Goal: Task Accomplishment & Management: Manage account settings

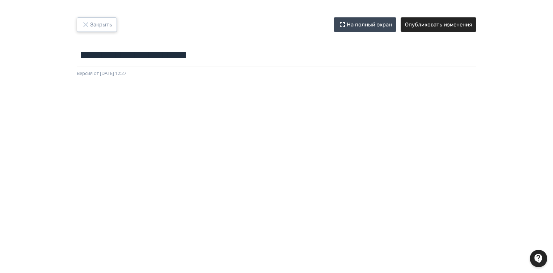
click at [98, 25] on button "Закрыть" at bounding box center [97, 24] width 40 height 14
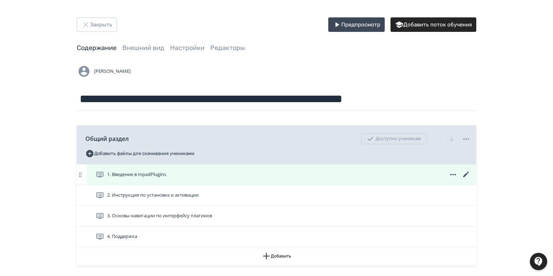
click at [465, 174] on icon at bounding box center [465, 173] width 5 height 5
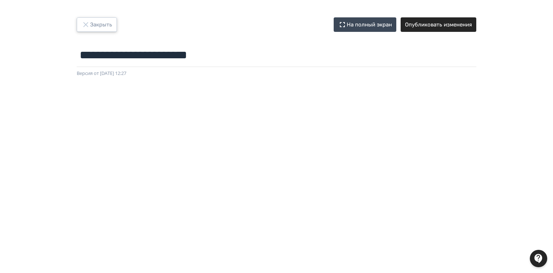
click at [97, 21] on button "Закрыть" at bounding box center [97, 24] width 40 height 14
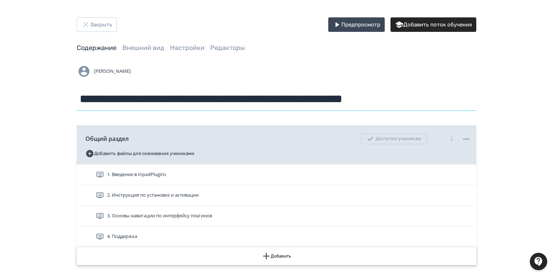
drag, startPoint x: 80, startPoint y: 98, endPoint x: 220, endPoint y: 263, distance: 216.0
drag, startPoint x: 239, startPoint y: 71, endPoint x: 113, endPoint y: 100, distance: 129.2
click at [239, 70] on div "[PERSON_NAME]" at bounding box center [276, 71] width 399 height 14
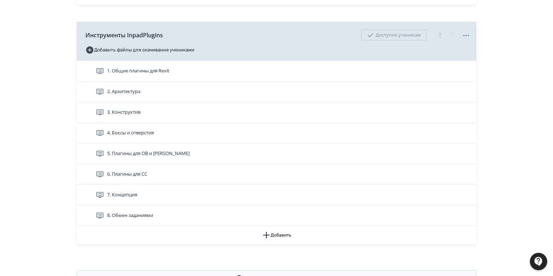
scroll to position [29, 0]
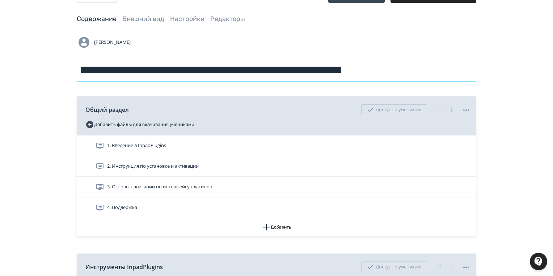
drag, startPoint x: 82, startPoint y: 99, endPoint x: 457, endPoint y: 66, distance: 376.4
click at [457, 66] on input "**********" at bounding box center [276, 70] width 399 height 24
click at [47, 111] on div "**********" at bounding box center [276, 253] width 553 height 565
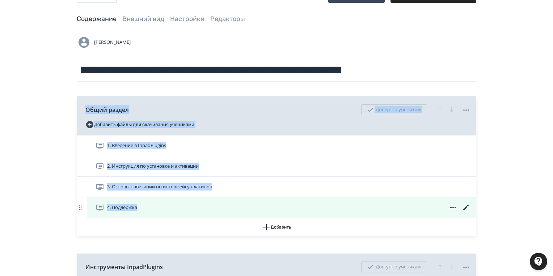
drag, startPoint x: 84, startPoint y: 109, endPoint x: 152, endPoint y: 213, distance: 124.3
click at [152, 213] on div "Общий раздел Доступно ученикам Добавить файлы для скачивания учениками 1. Введе…" at bounding box center [276, 166] width 399 height 140
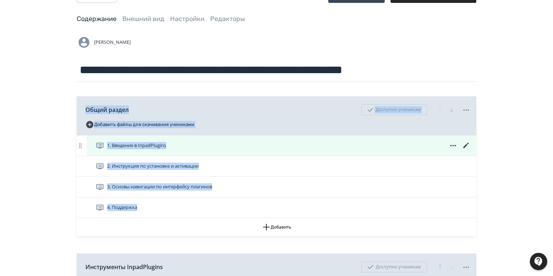
copy div "Общий раздел Доступно ученикам Добавить файлы для скачивания учениками 1. Введе…"
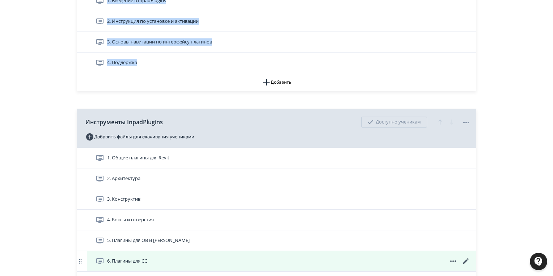
scroll to position [289, 0]
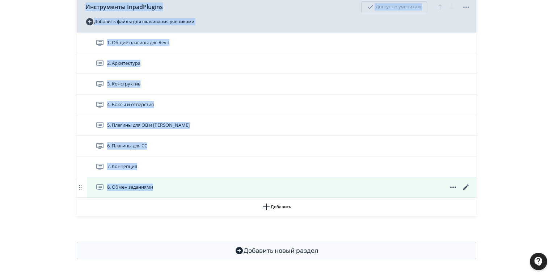
drag, startPoint x: 83, startPoint y: 6, endPoint x: 163, endPoint y: 186, distance: 197.5
click at [163, 186] on div "Инструменты InpadPlugins Доступно ученикам Добавить файлы для скачивания ученик…" at bounding box center [276, 104] width 399 height 222
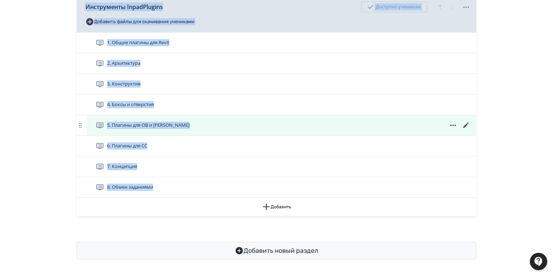
copy div "Инструменты InpadPlugins Доступно ученикам Добавить файлы для скачивания ученик…"
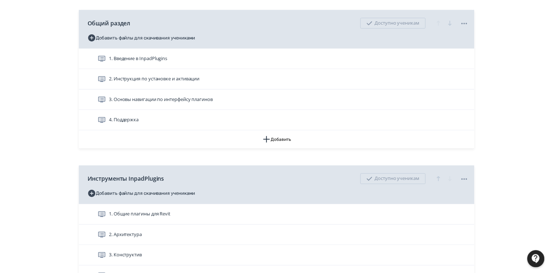
scroll to position [0, 0]
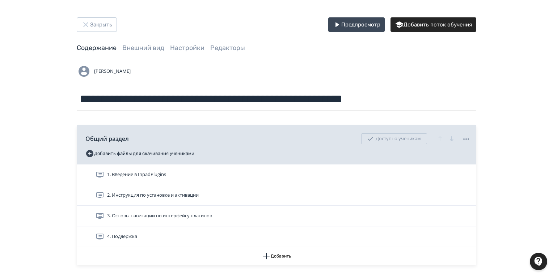
click at [119, 174] on span "1. Введение в InpadPlugins" at bounding box center [136, 174] width 59 height 7
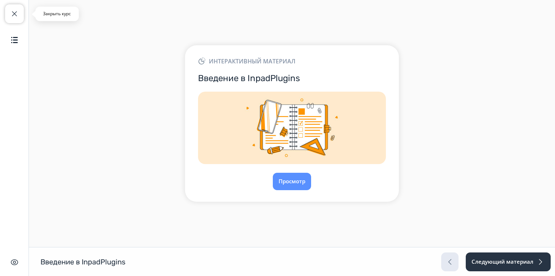
click at [14, 12] on span "button" at bounding box center [14, 13] width 9 height 9
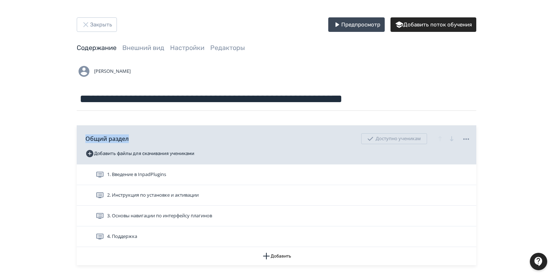
drag, startPoint x: 128, startPoint y: 137, endPoint x: 82, endPoint y: 137, distance: 46.3
click at [82, 137] on div "Общий раздел Доступно ученикам Добавить файлы для скачивания учениками" at bounding box center [276, 144] width 399 height 39
copy span "Общий раздел"
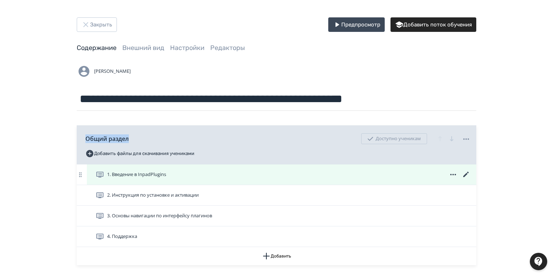
click at [145, 175] on span "1. Введение в InpadPlugins" at bounding box center [136, 174] width 59 height 7
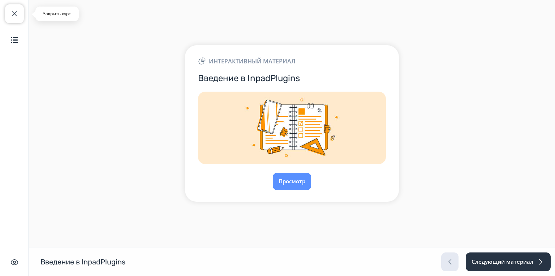
click at [12, 11] on span "button" at bounding box center [14, 13] width 9 height 9
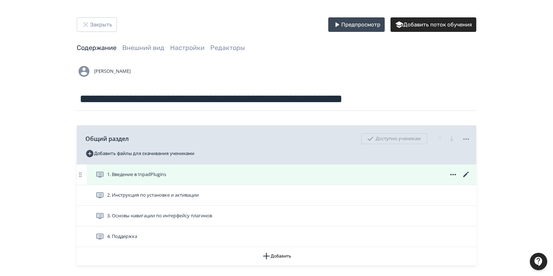
click at [467, 175] on icon at bounding box center [465, 174] width 9 height 9
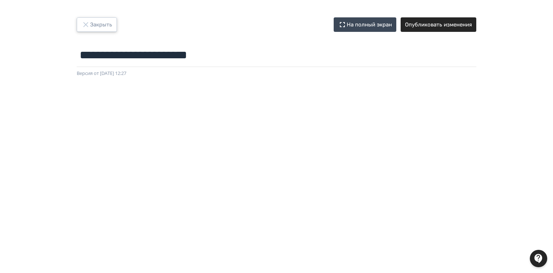
click at [93, 21] on button "Закрыть" at bounding box center [97, 24] width 40 height 14
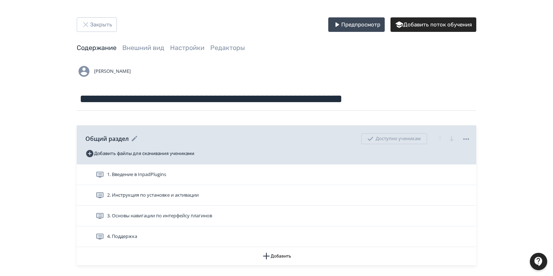
scroll to position [87, 0]
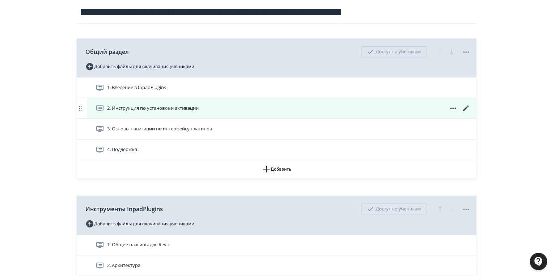
click at [144, 108] on span "2. Инструкция по установке и активации" at bounding box center [152, 108] width 91 height 7
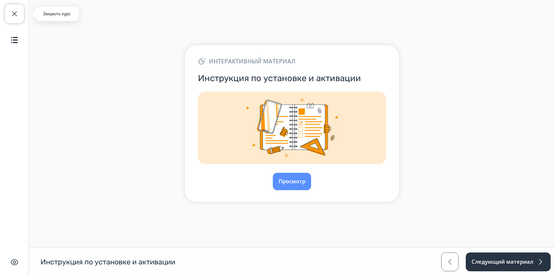
click at [12, 10] on span "button" at bounding box center [14, 13] width 9 height 9
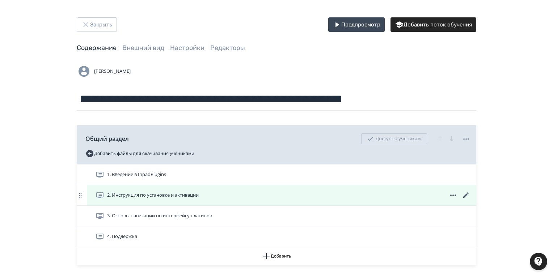
click at [467, 196] on icon at bounding box center [465, 195] width 9 height 9
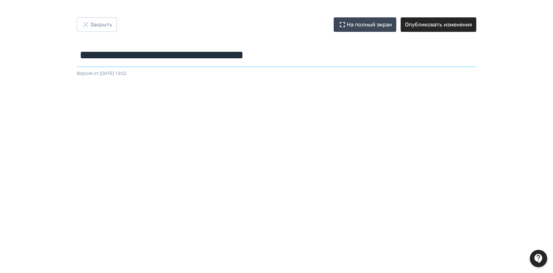
drag, startPoint x: 298, startPoint y: 55, endPoint x: 82, endPoint y: 56, distance: 215.2
click at [82, 56] on input "**********" at bounding box center [276, 55] width 399 height 24
drag, startPoint x: 82, startPoint y: 54, endPoint x: 311, endPoint y: 54, distance: 228.9
click at [311, 54] on input "**********" at bounding box center [276, 55] width 399 height 24
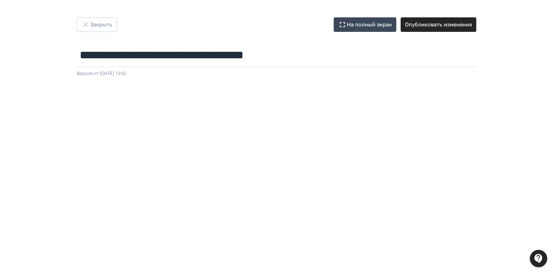
scroll to position [116, 0]
